Goal: Navigation & Orientation: Understand site structure

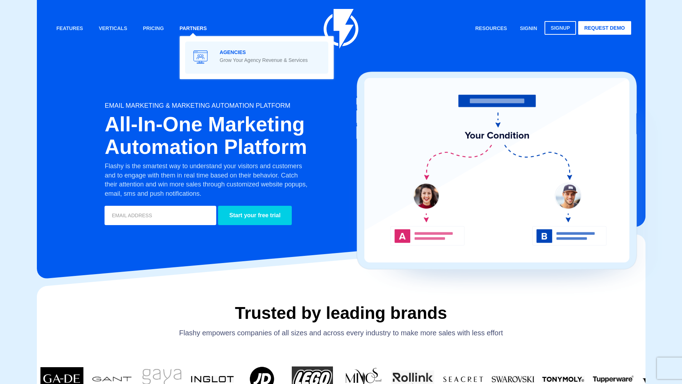
click at [219, 58] on span at bounding box center [256, 57] width 132 height 20
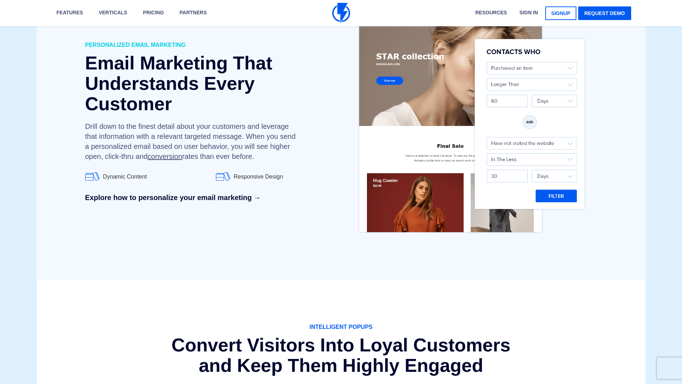
scroll to position [1289, 0]
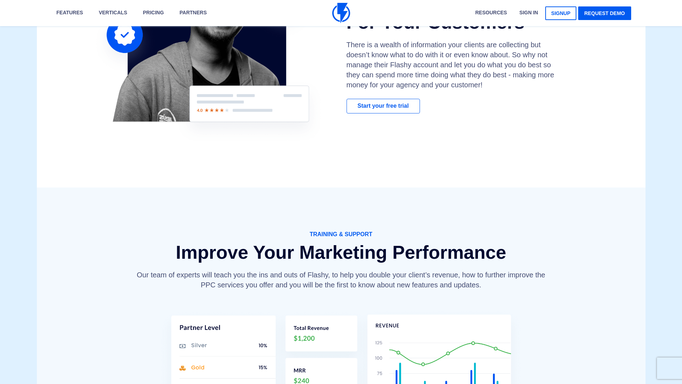
scroll to position [752, 0]
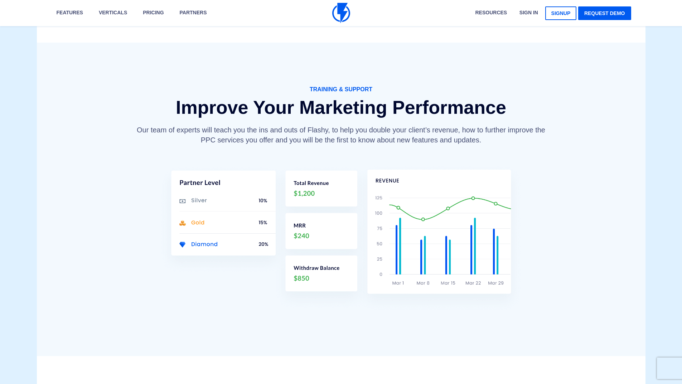
click at [557, 199] on div "TRAINING & SUPPORT Improve Your Marketing Performance Our team of experts will …" at bounding box center [341, 200] width 609 height 314
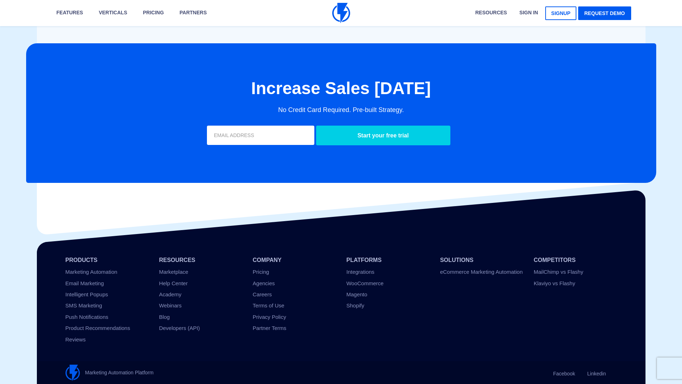
scroll to position [2285, 0]
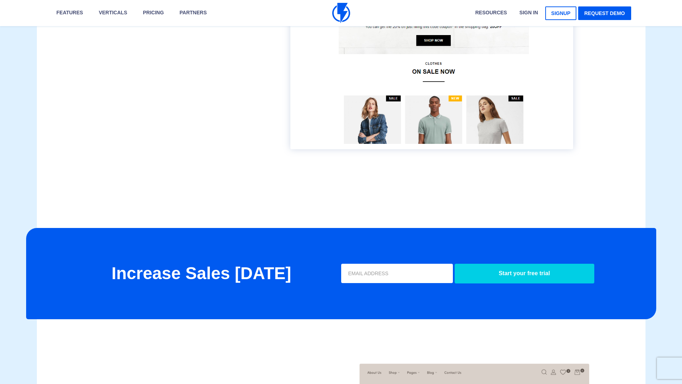
scroll to position [465, 0]
